Goal: Check status

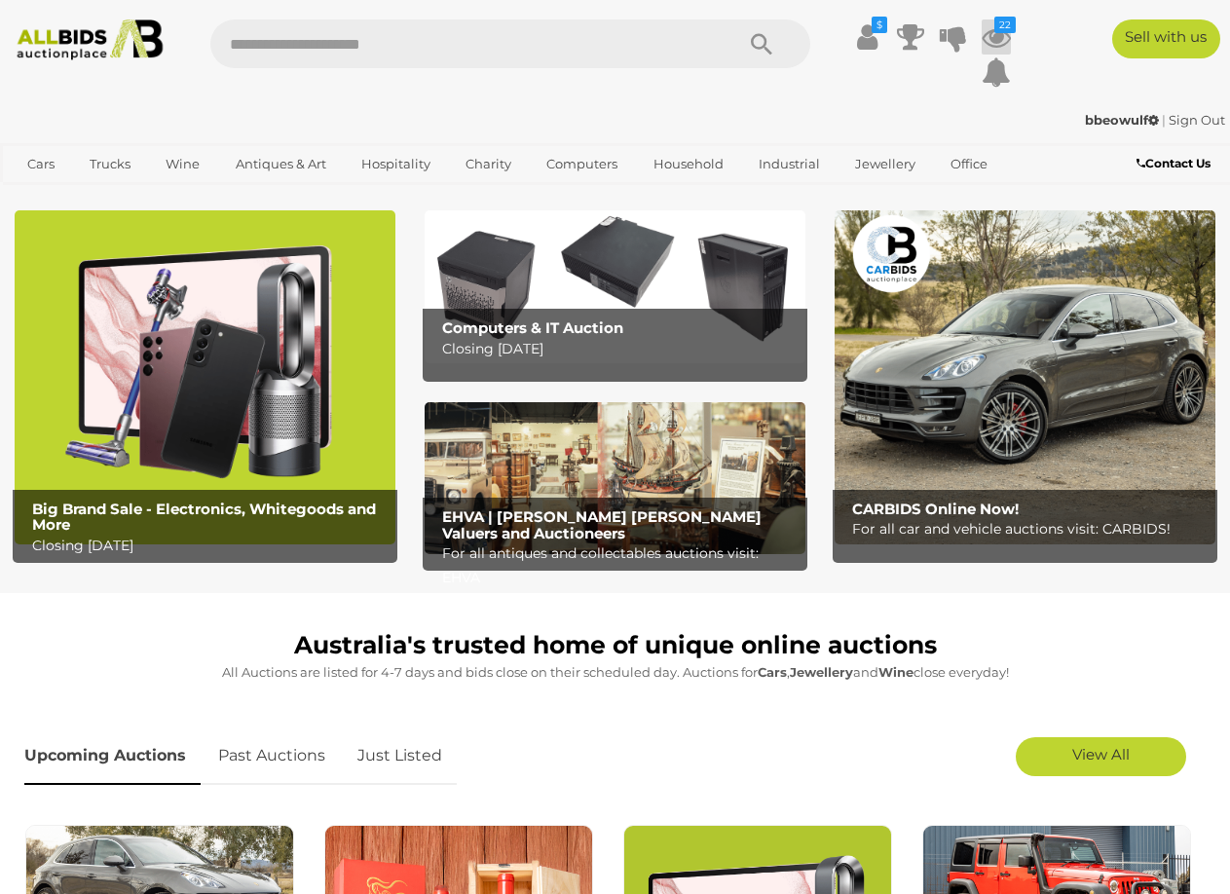
click at [992, 38] on icon at bounding box center [996, 36] width 29 height 35
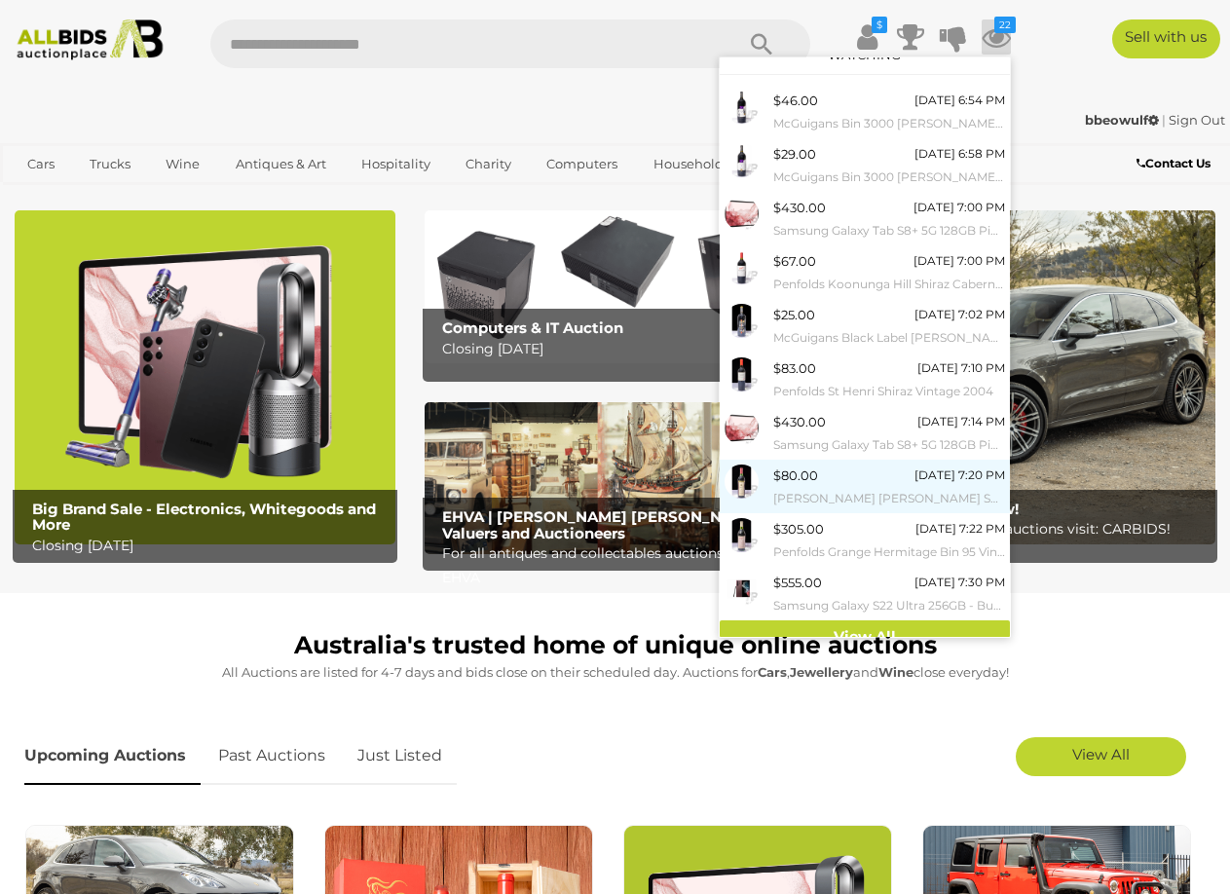
scroll to position [40, 0]
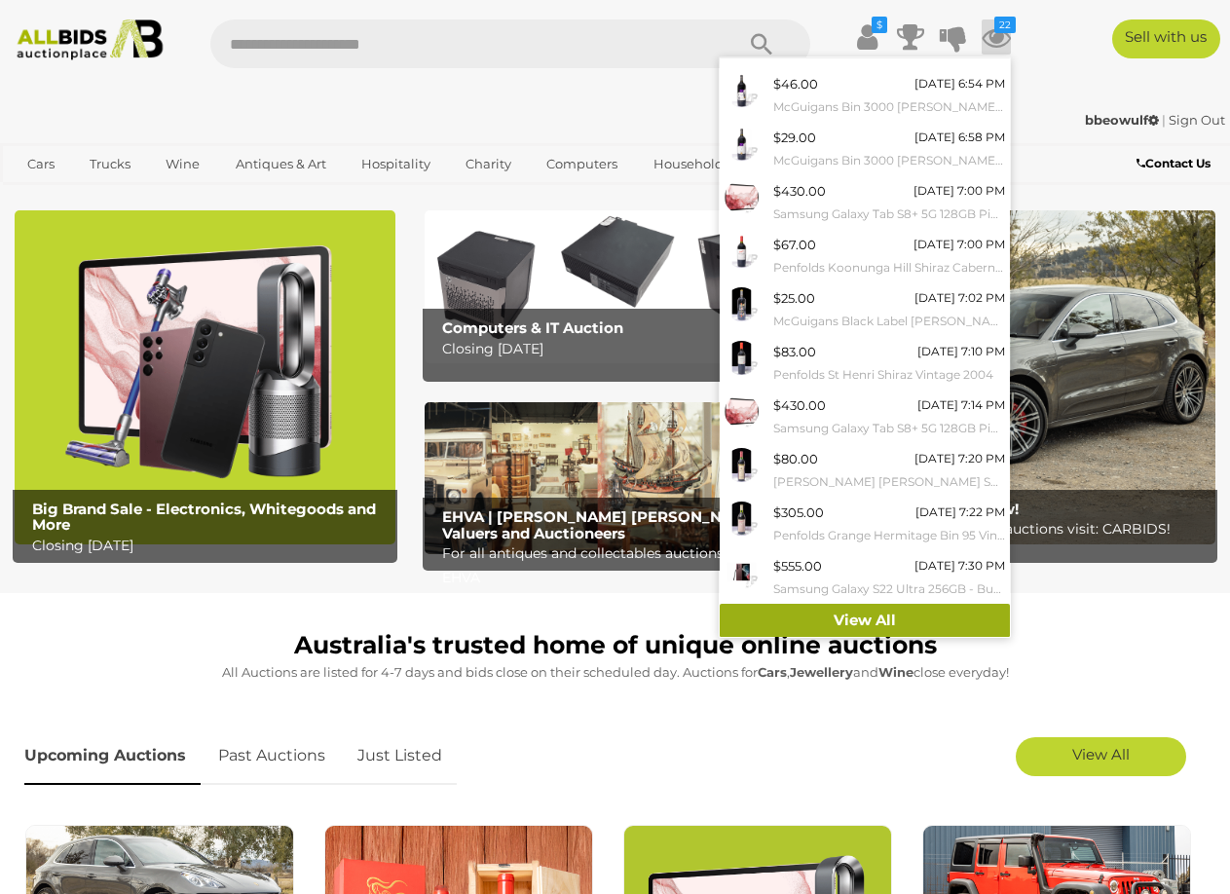
click at [858, 612] on link "View All" at bounding box center [865, 621] width 290 height 34
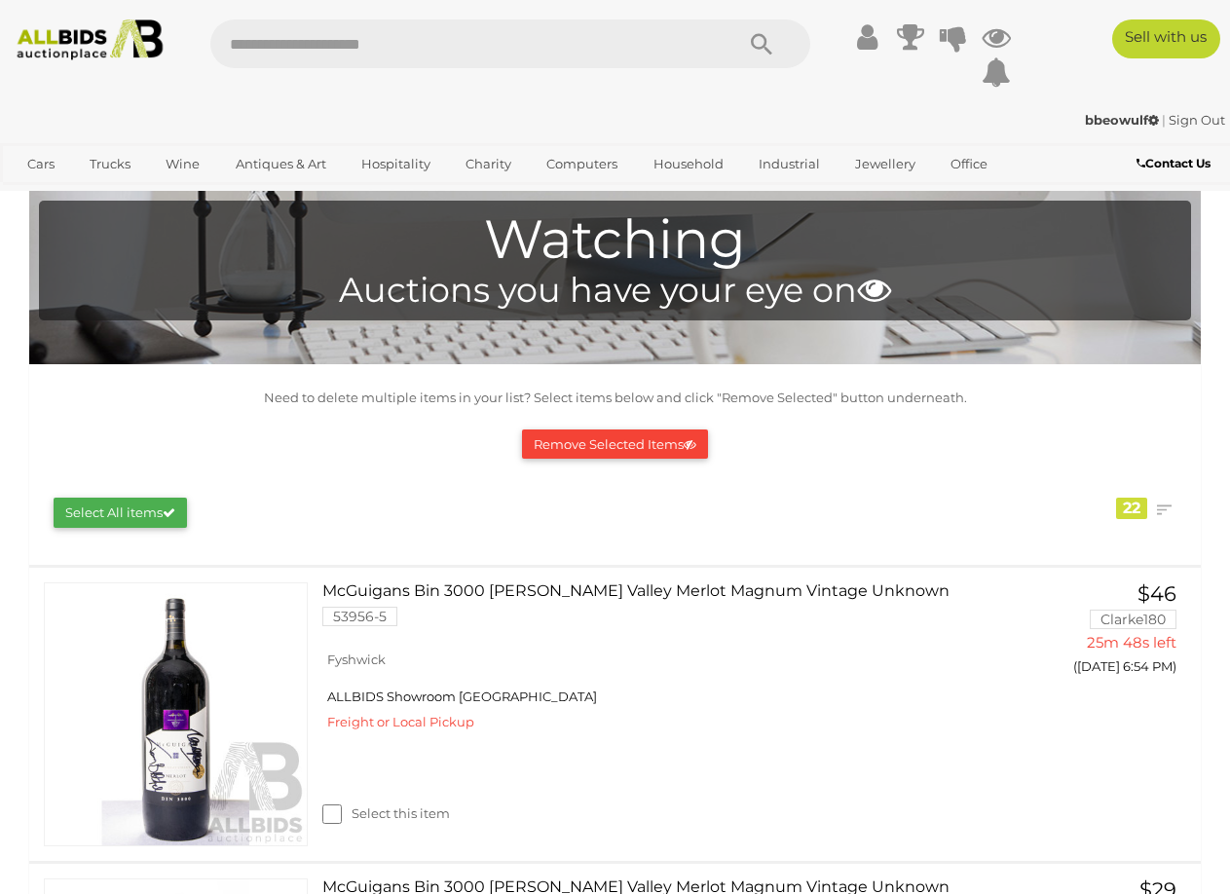
click at [870, 36] on icon at bounding box center [867, 36] width 20 height 35
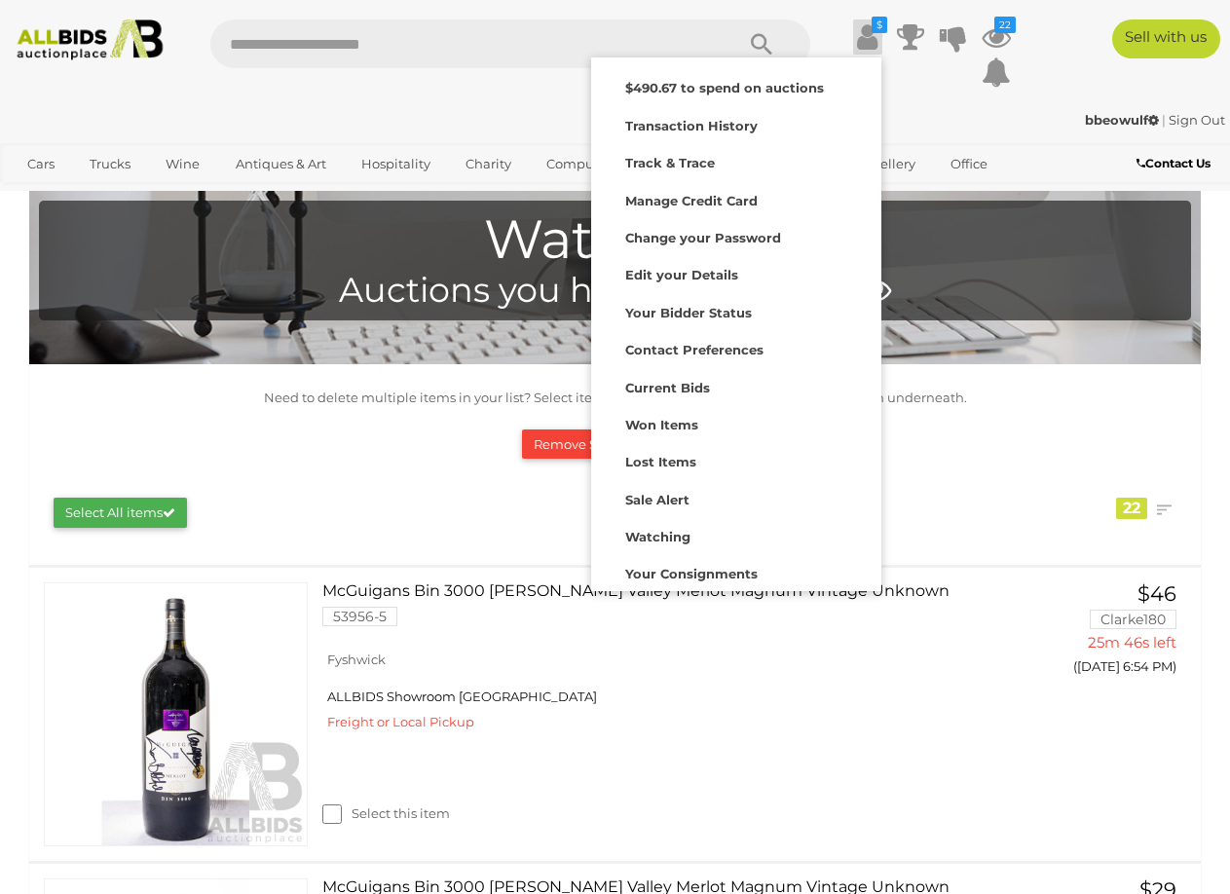
click at [1035, 117] on div "bbeowulf | Sign Out" at bounding box center [615, 120] width 1220 height 22
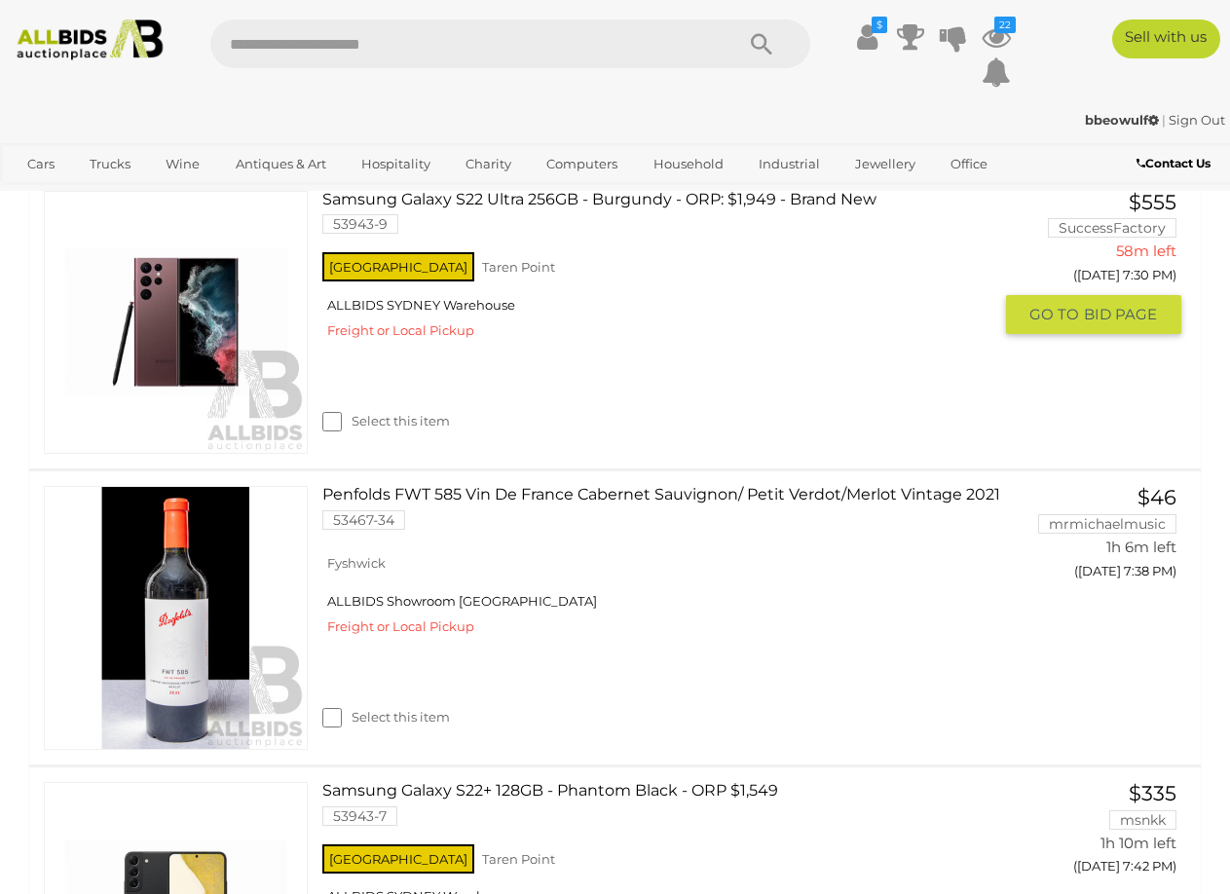
scroll to position [3213, 0]
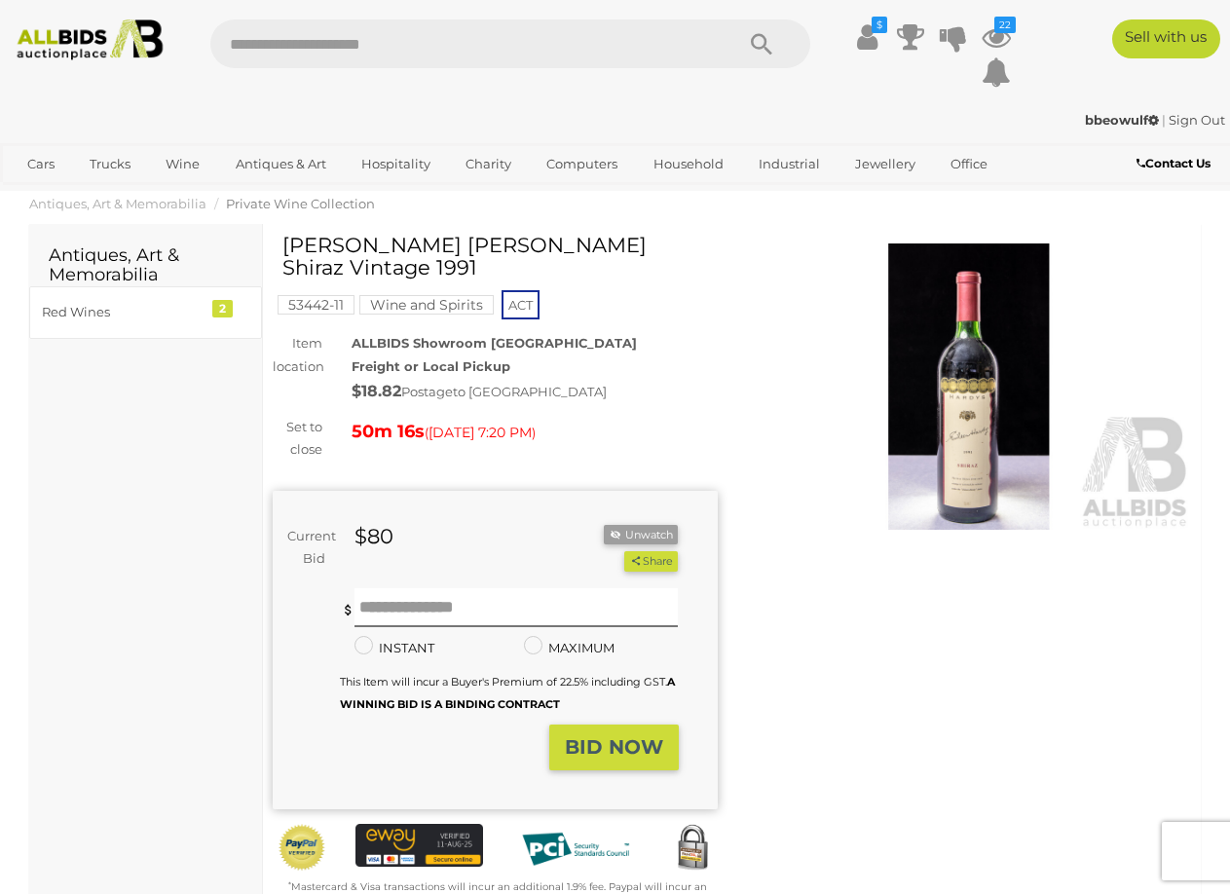
click at [989, 372] on img at bounding box center [969, 386] width 445 height 286
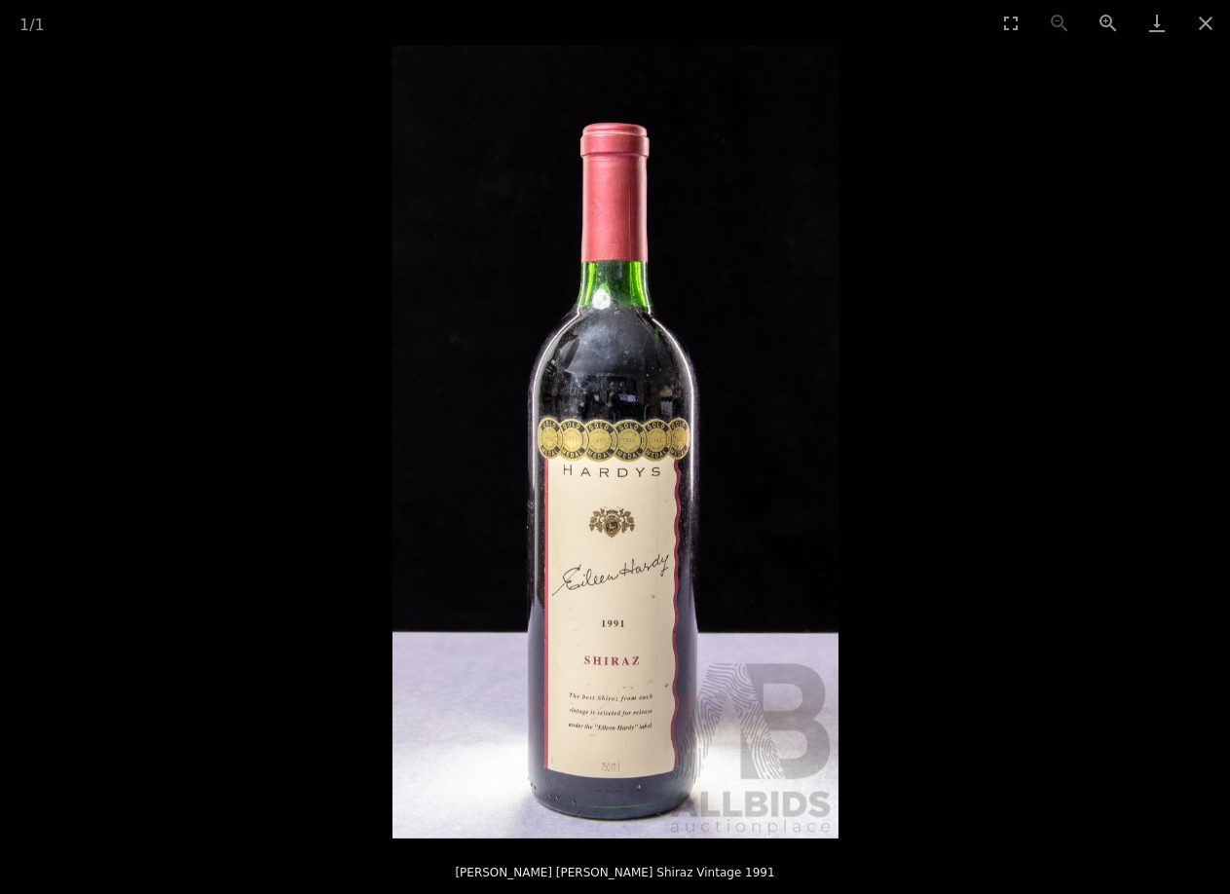
click at [588, 655] on img at bounding box center [615, 442] width 446 height 793
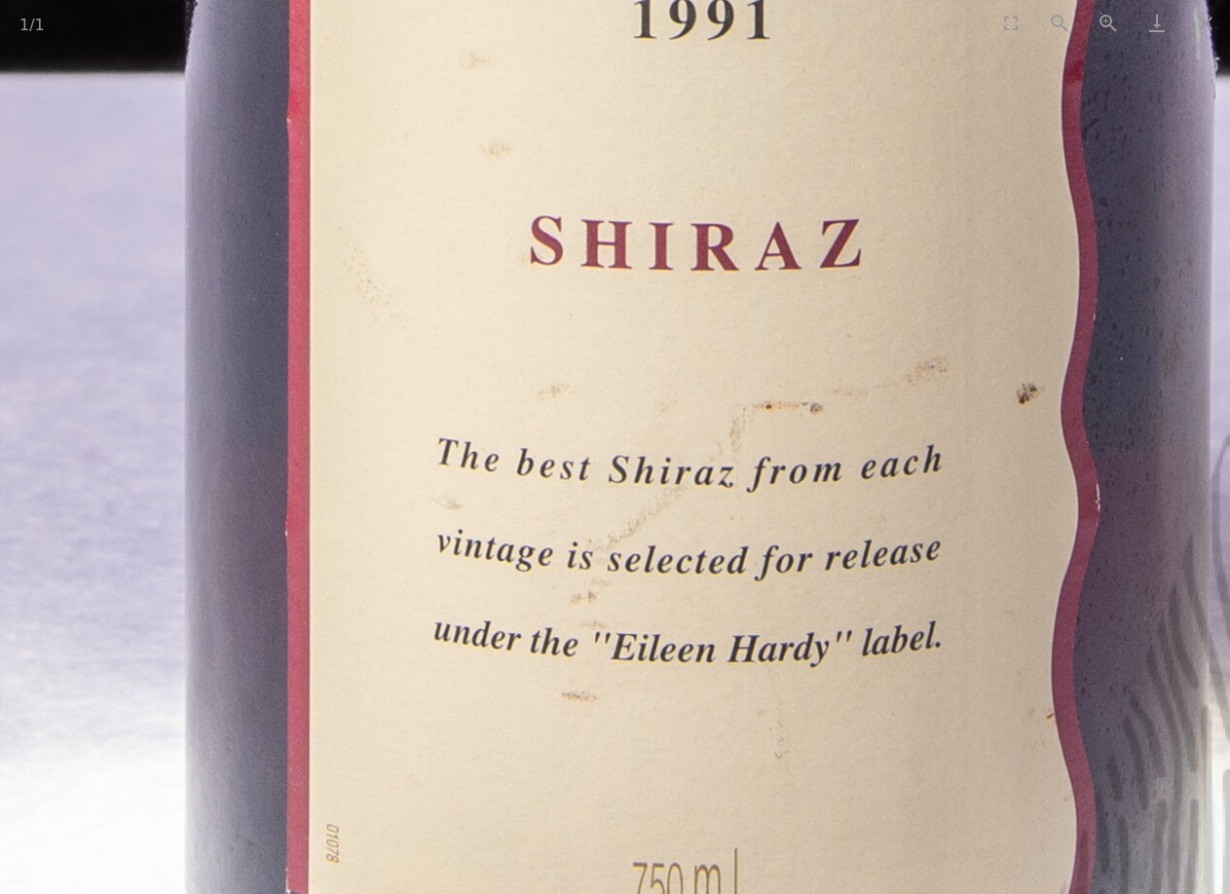
drag, startPoint x: 692, startPoint y: 534, endPoint x: 651, endPoint y: 170, distance: 365.5
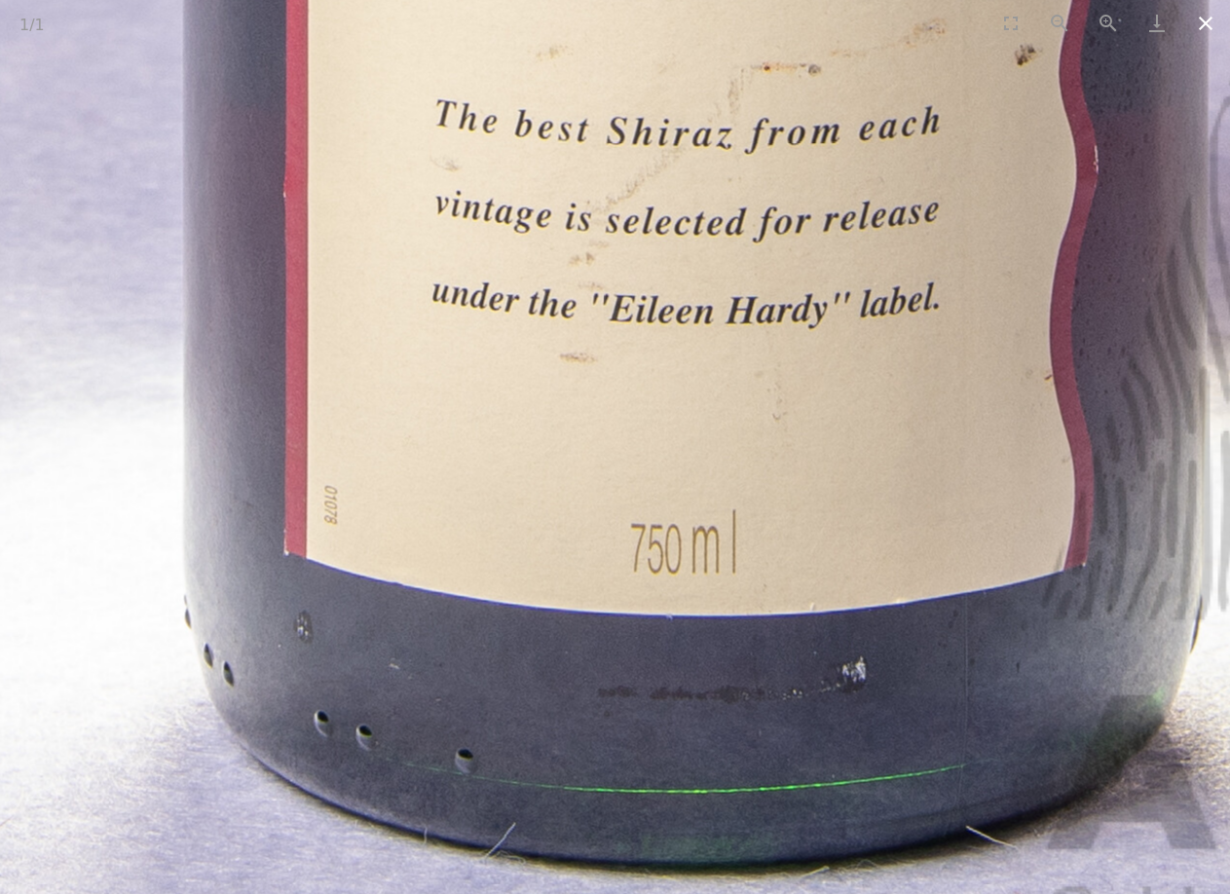
click at [1201, 19] on button "Close gallery" at bounding box center [1205, 23] width 49 height 46
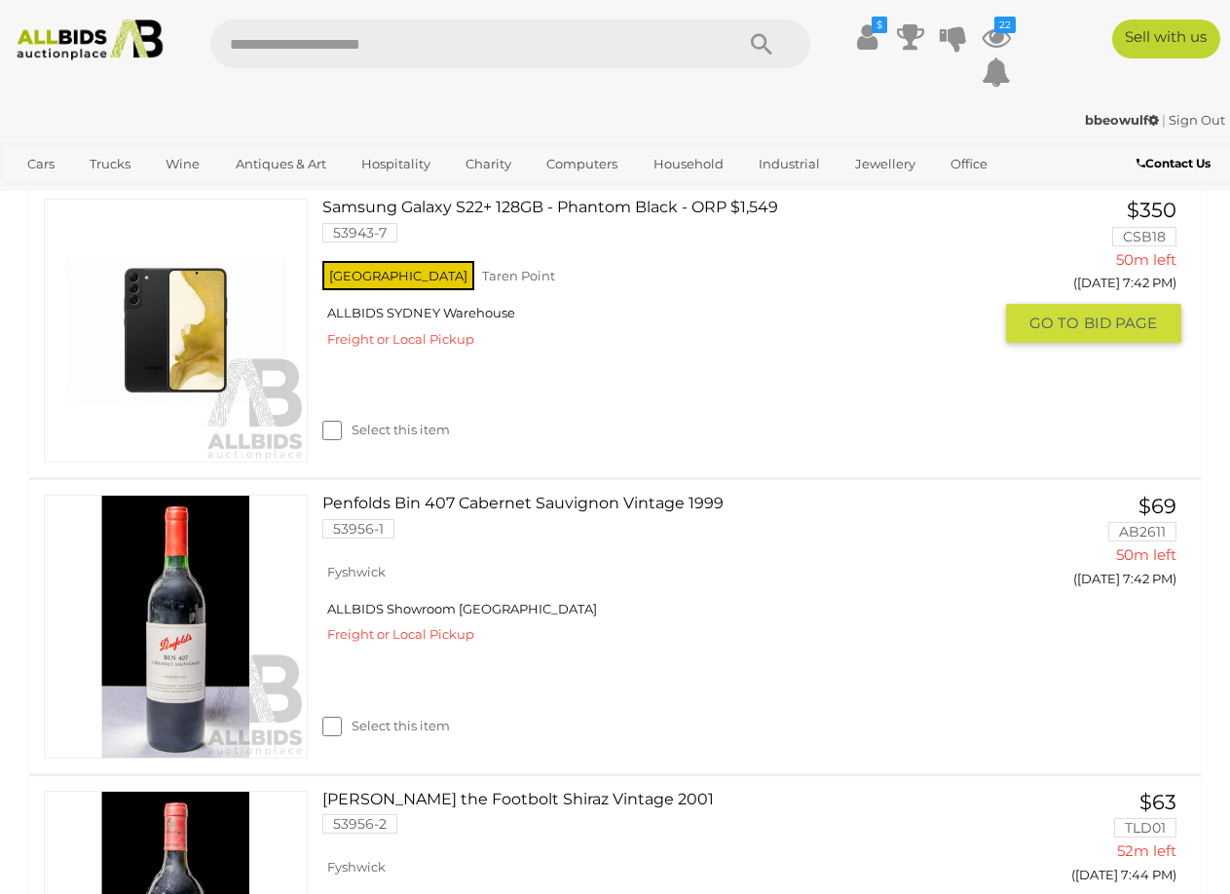
scroll to position [3603, 0]
